Goal: Task Accomplishment & Management: Manage account settings

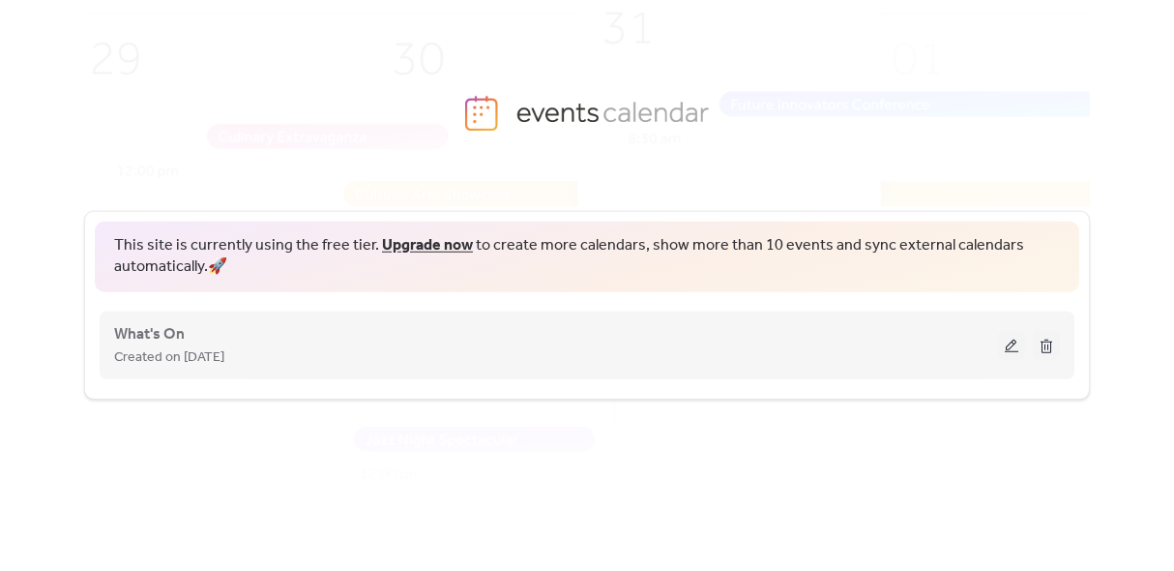
click at [832, 362] on div "Created on [DATE]" at bounding box center [556, 356] width 884 height 23
click at [1011, 337] on button at bounding box center [1011, 345] width 27 height 29
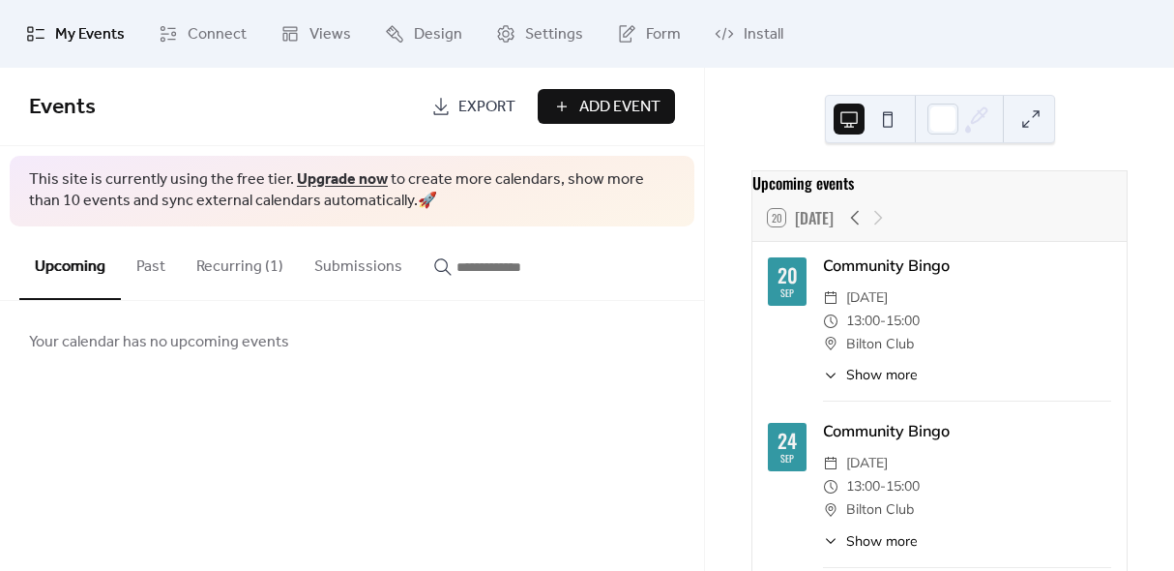
click at [147, 271] on button "Past" at bounding box center [151, 262] width 60 height 72
click at [221, 271] on button "Recurring (1)" at bounding box center [240, 262] width 118 height 72
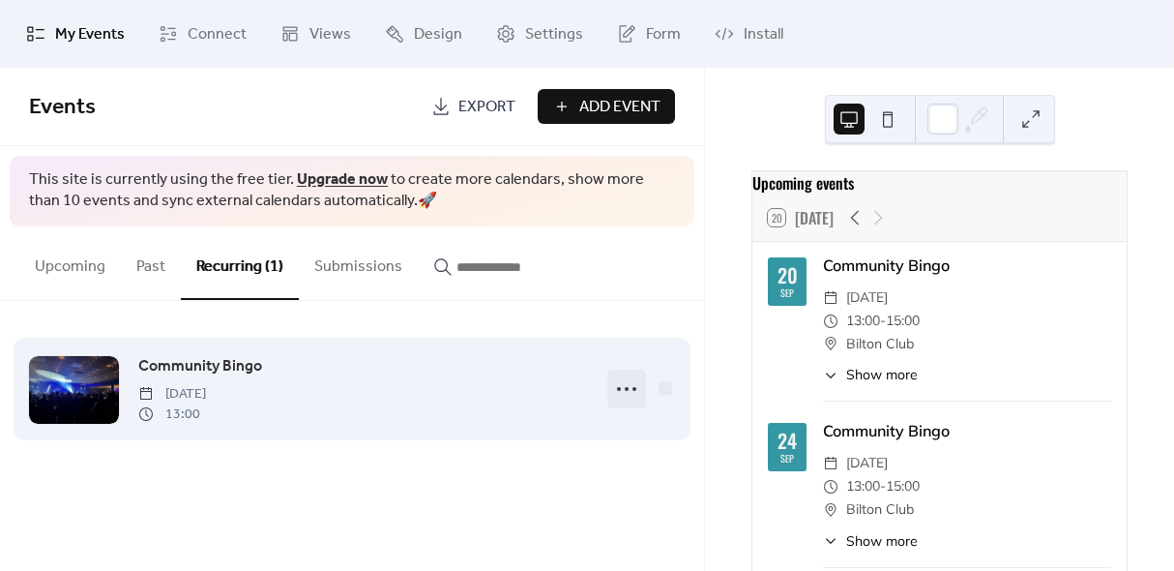
click at [630, 392] on icon at bounding box center [626, 388] width 31 height 31
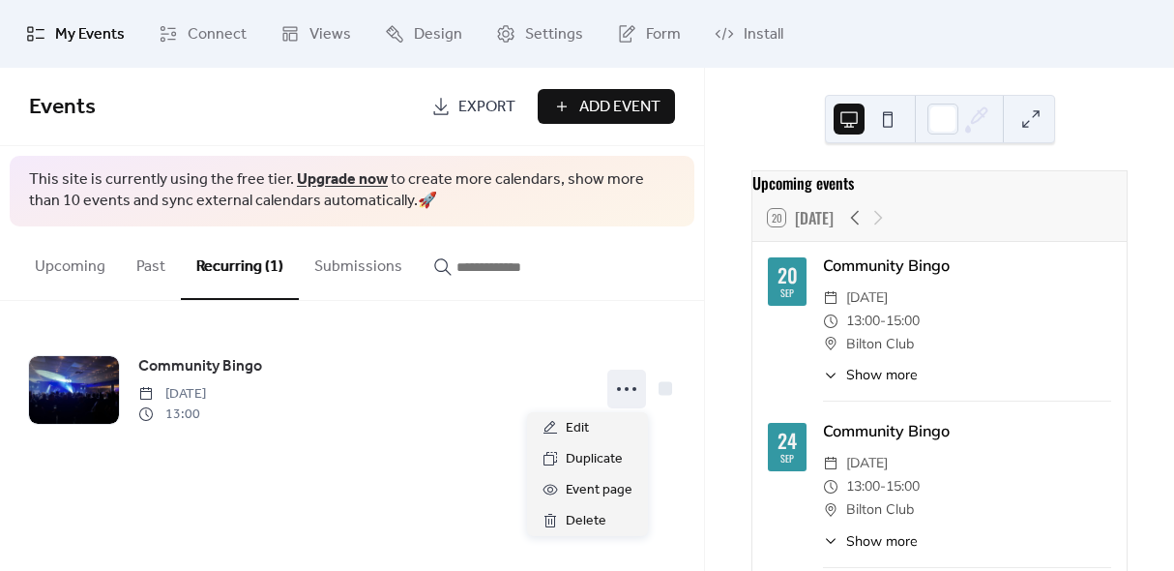
click at [925, 434] on div "Community Bingo" at bounding box center [967, 430] width 288 height 23
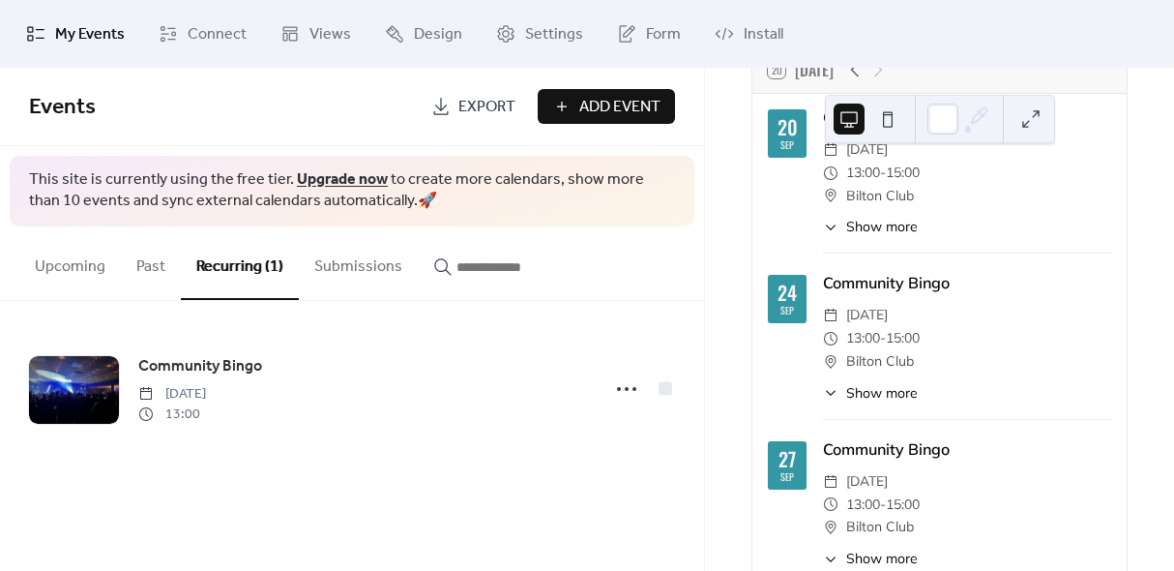
scroll to position [219, 0]
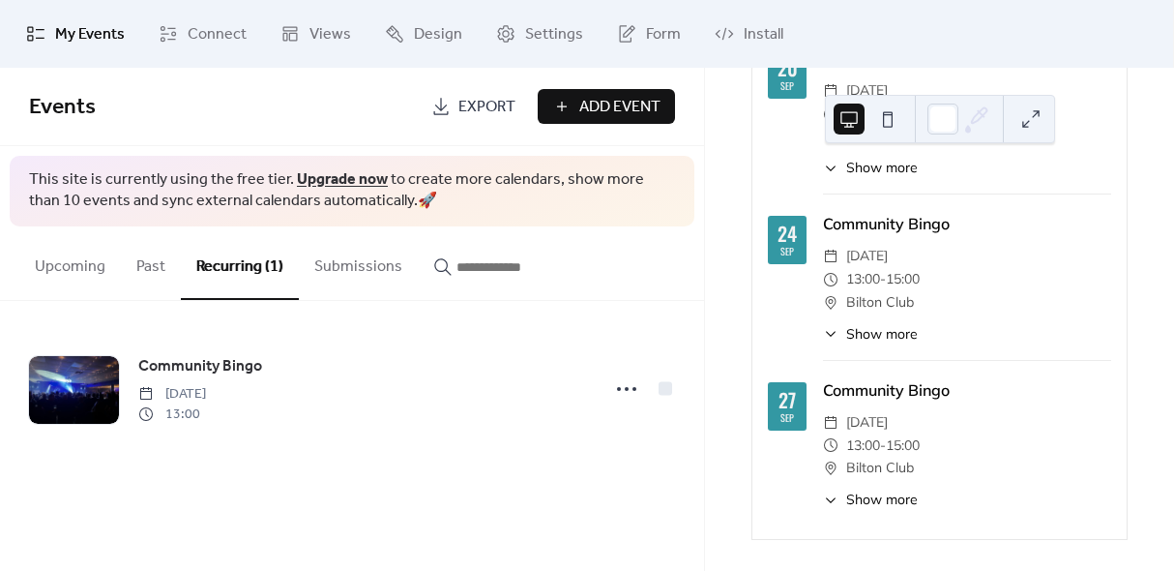
click at [881, 499] on span "Show more" at bounding box center [882, 499] width 72 height 20
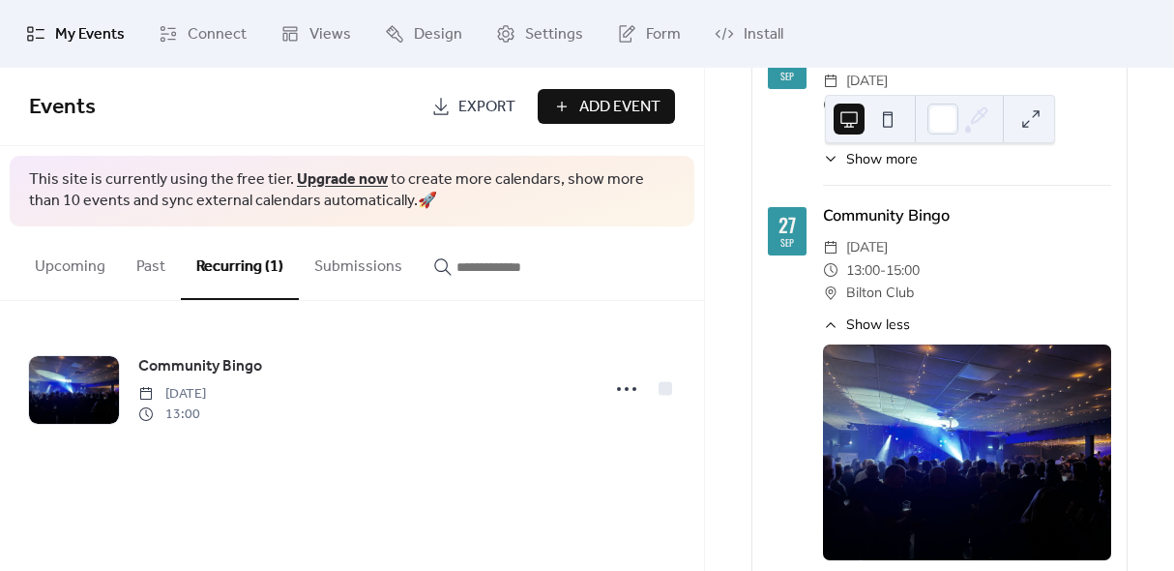
scroll to position [352, 0]
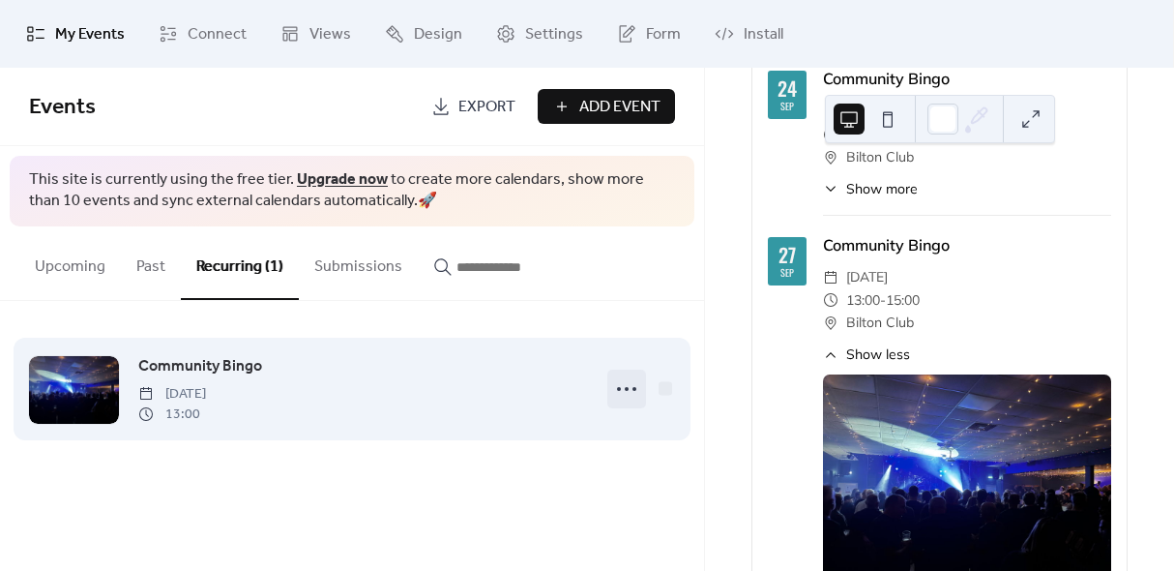
click at [624, 389] on icon at bounding box center [626, 388] width 31 height 31
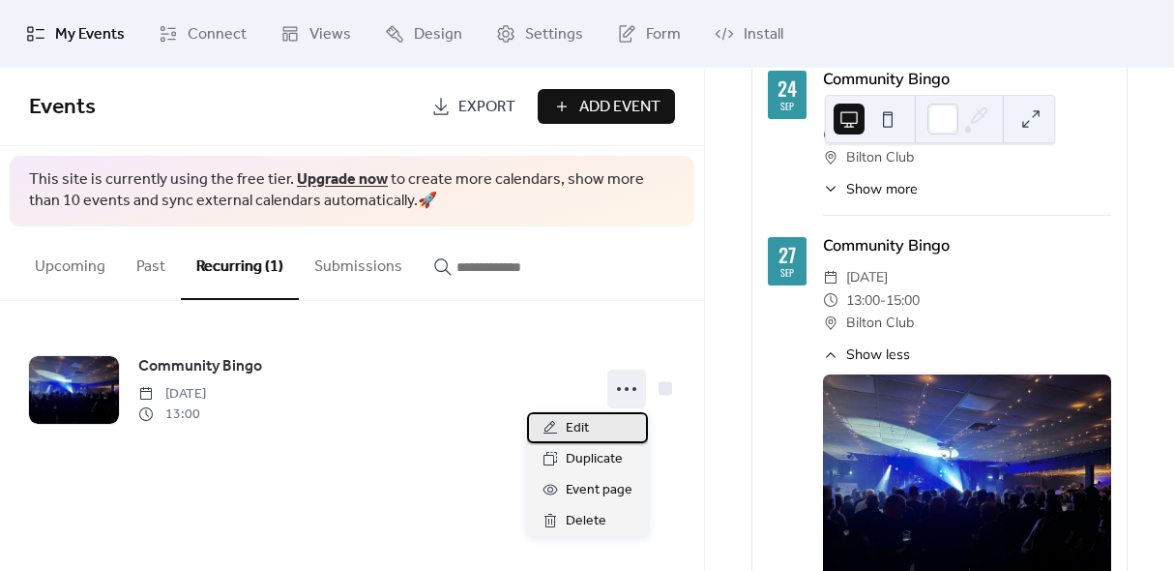
click at [592, 428] on div "Edit" at bounding box center [587, 427] width 121 height 31
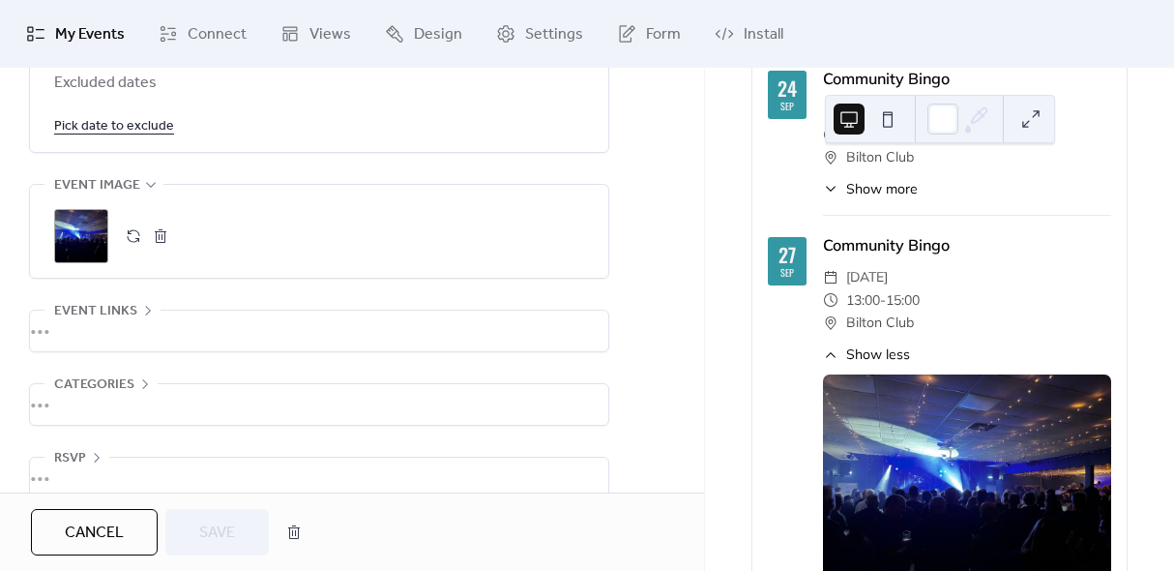
scroll to position [1294, 0]
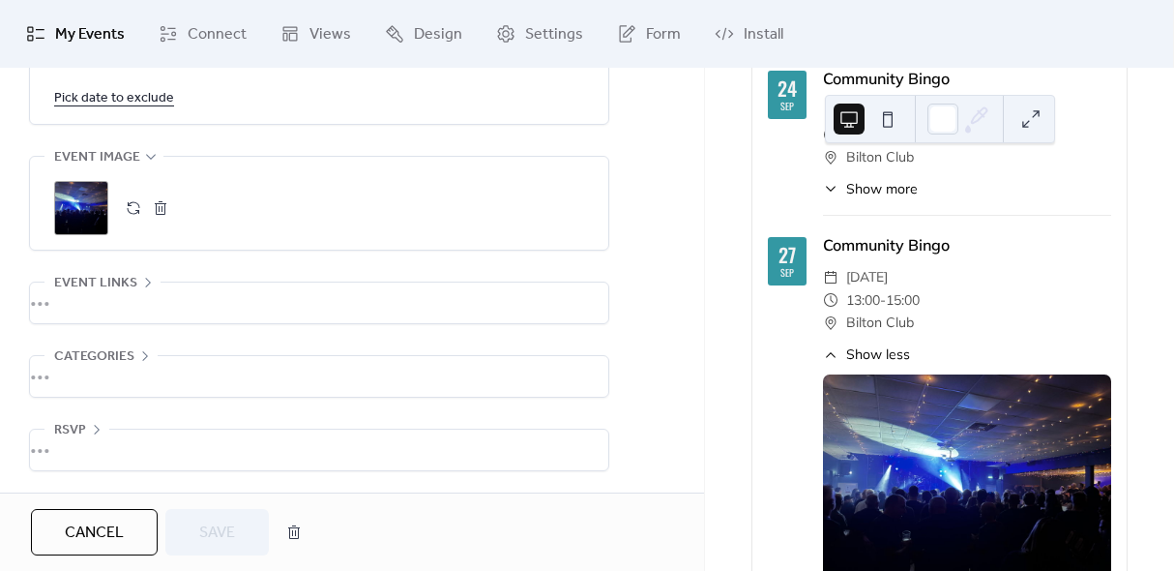
click at [158, 206] on button "button" at bounding box center [160, 207] width 27 height 27
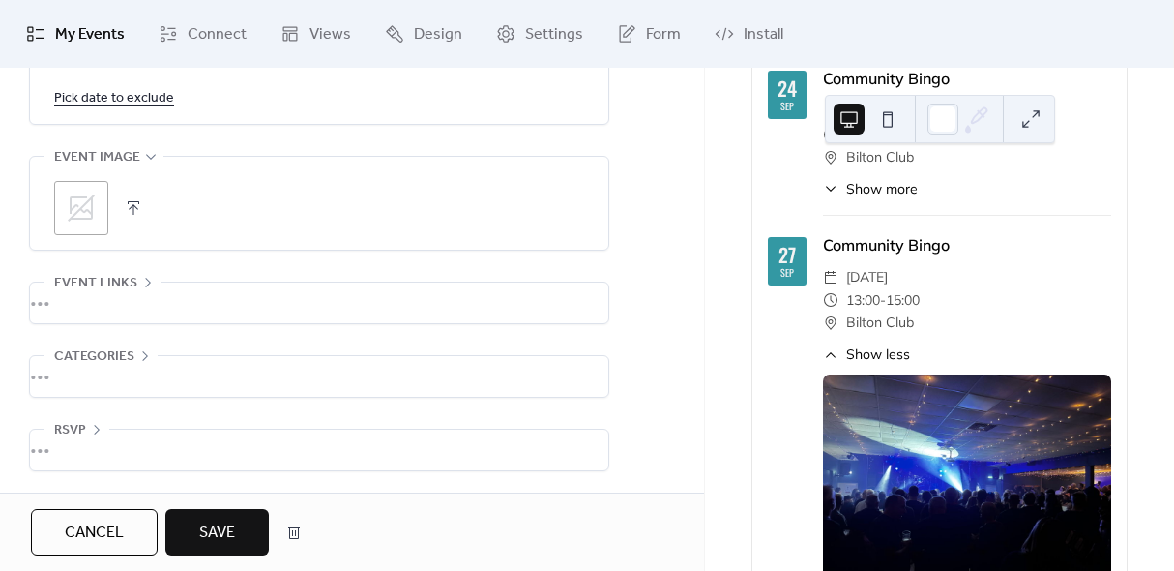
click at [61, 297] on div "•••" at bounding box center [319, 302] width 578 height 41
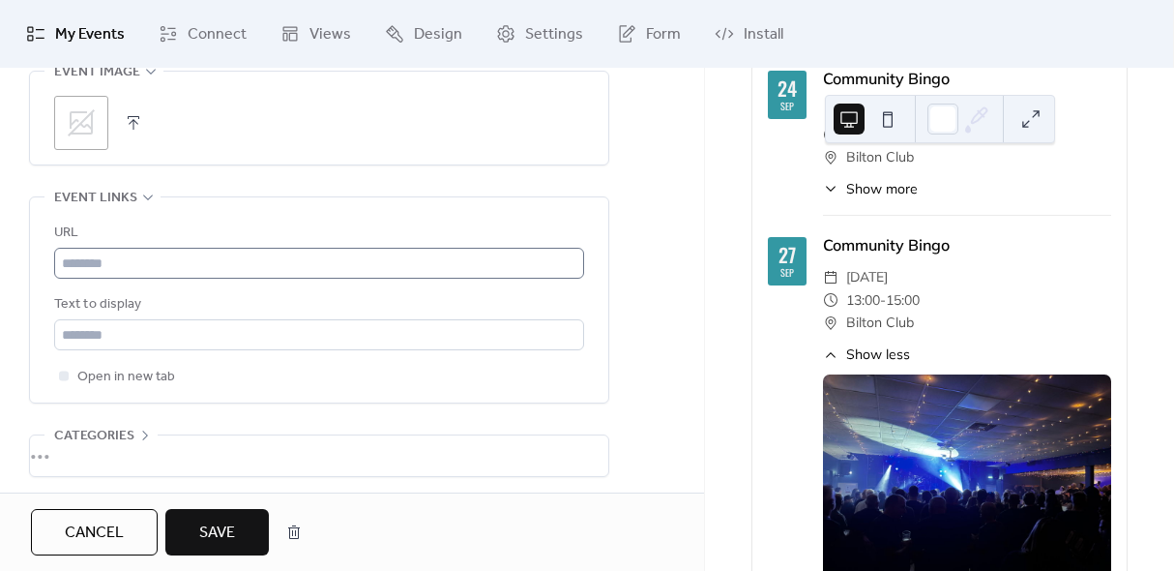
scroll to position [1458, 0]
